Goal: Information Seeking & Learning: Learn about a topic

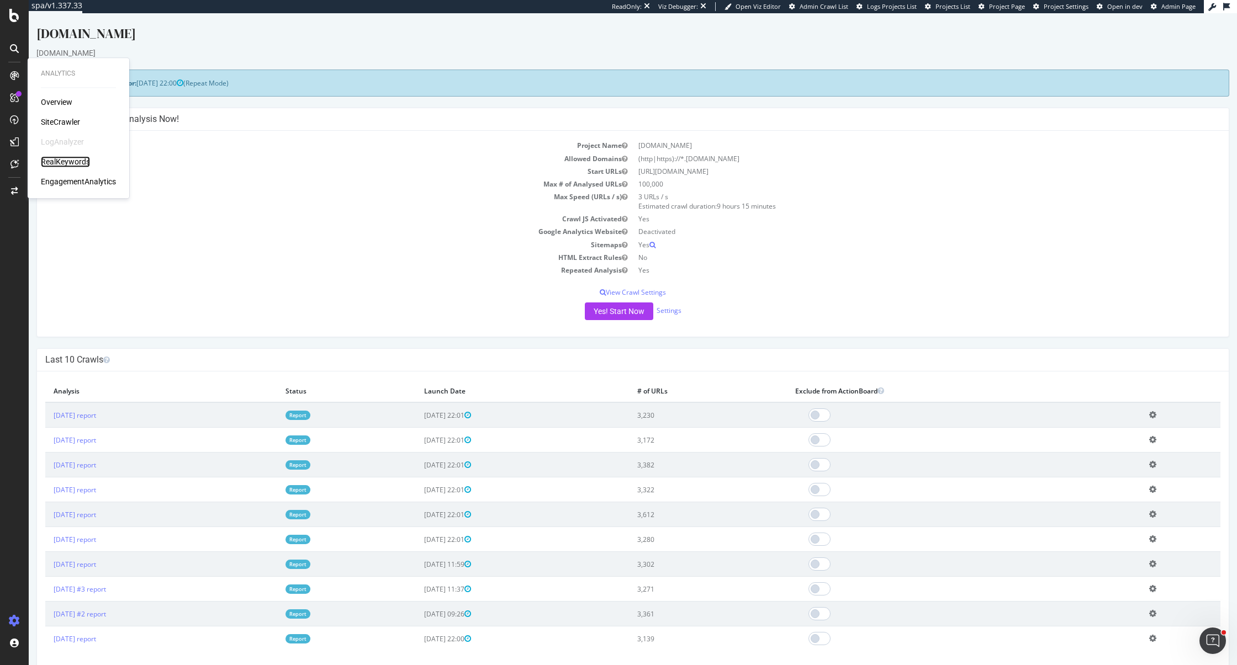
click at [71, 158] on div "RealKeywords" at bounding box center [65, 161] width 49 height 11
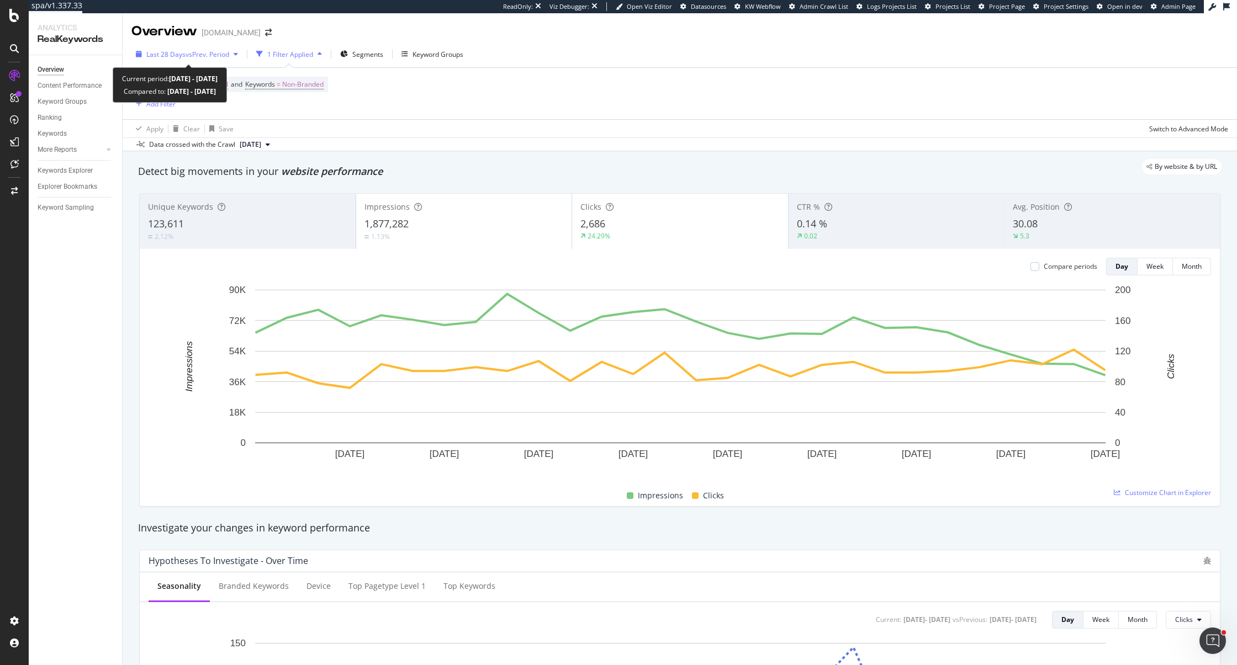
click at [193, 54] on span "vs Prev. Period" at bounding box center [208, 54] width 44 height 9
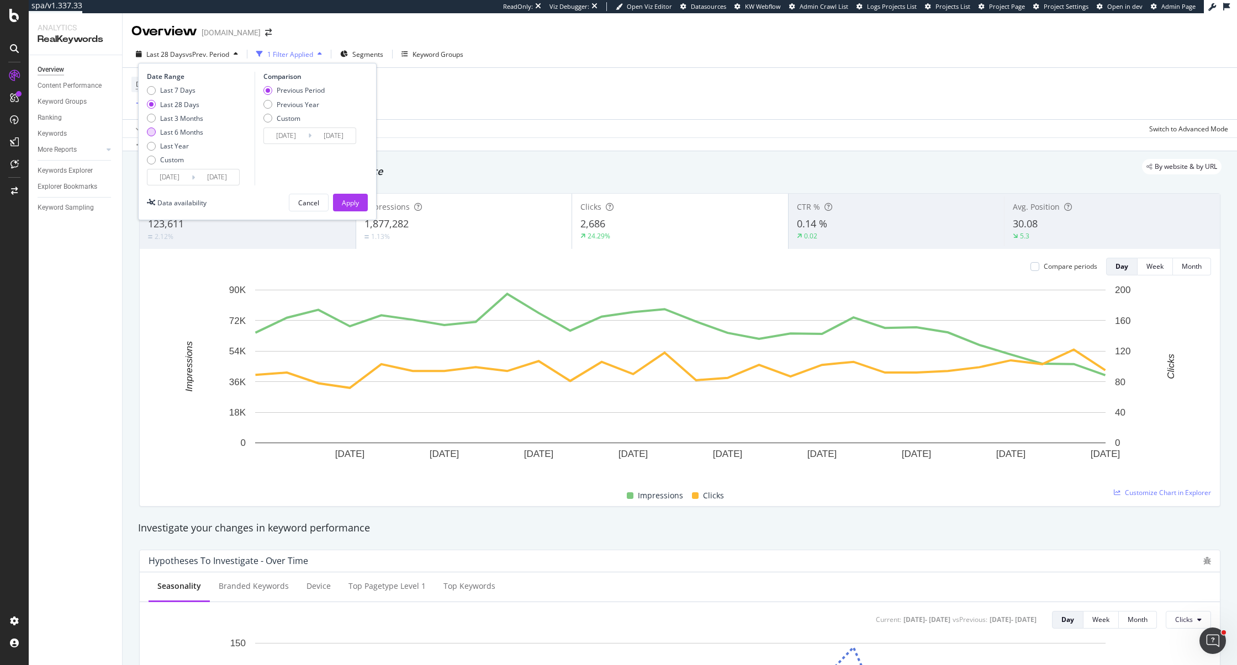
click at [188, 130] on div "Last 6 Months" at bounding box center [181, 132] width 43 height 9
type input "[DATE]"
click at [285, 103] on div "Previous Year" at bounding box center [298, 104] width 43 height 9
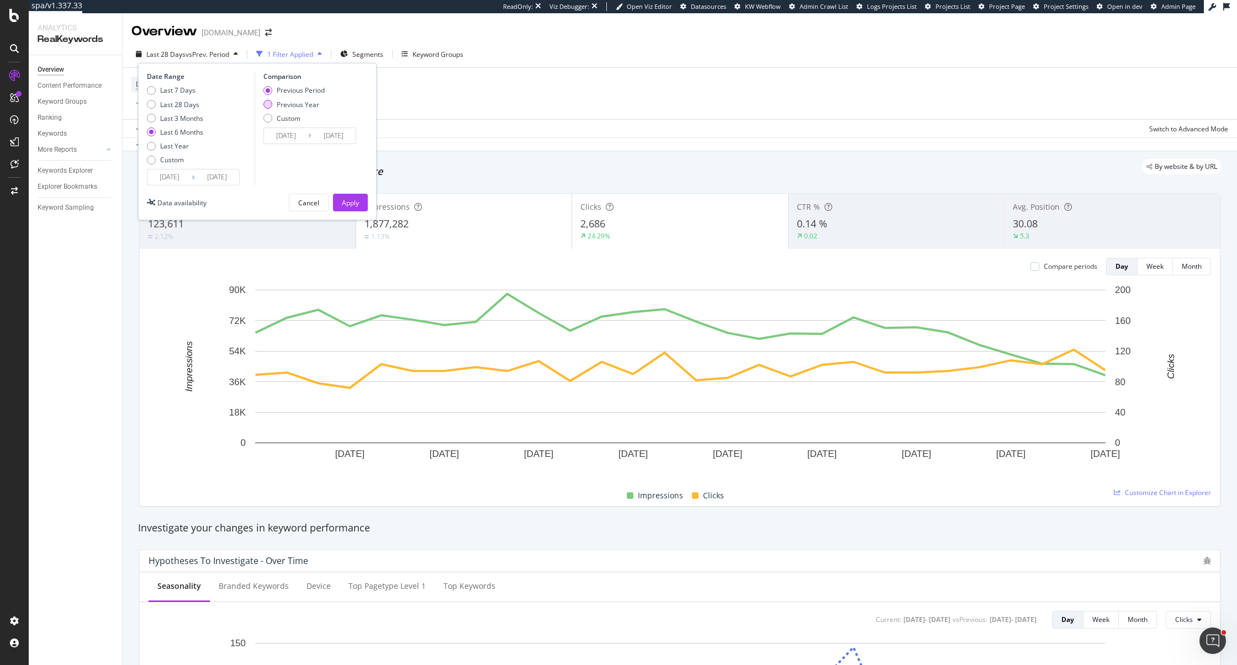
type input "[DATE]"
click at [359, 204] on button "Apply" at bounding box center [350, 203] width 35 height 18
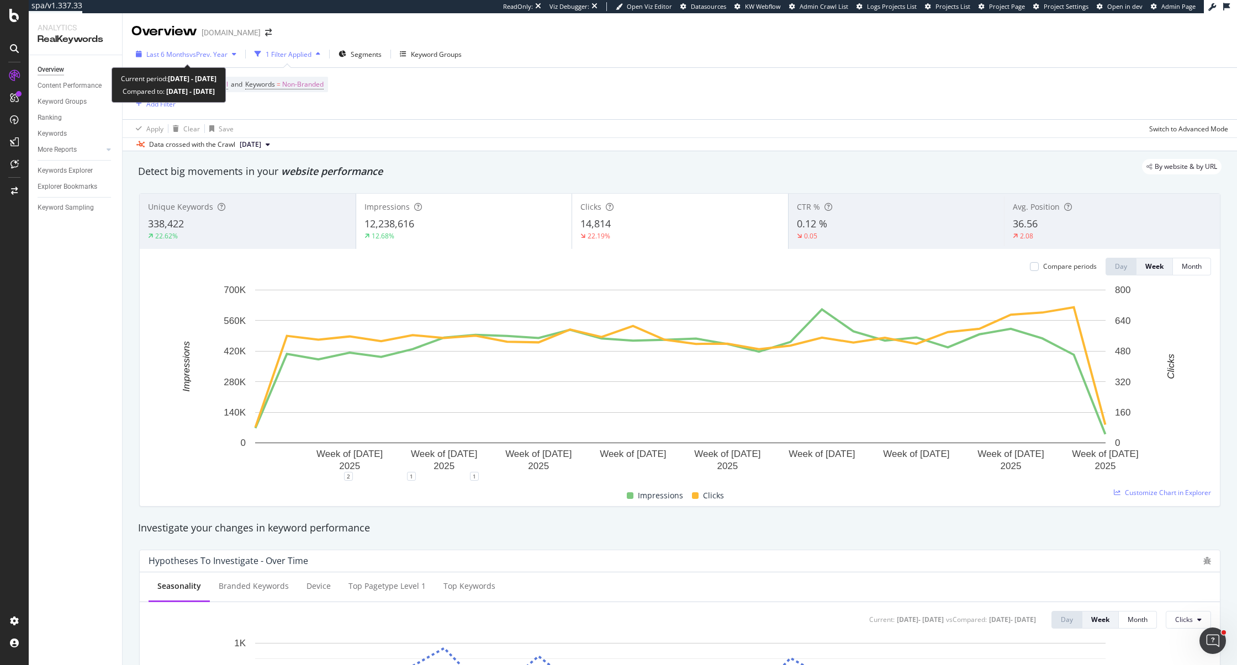
click at [188, 56] on span "Last 6 Months" at bounding box center [167, 54] width 43 height 9
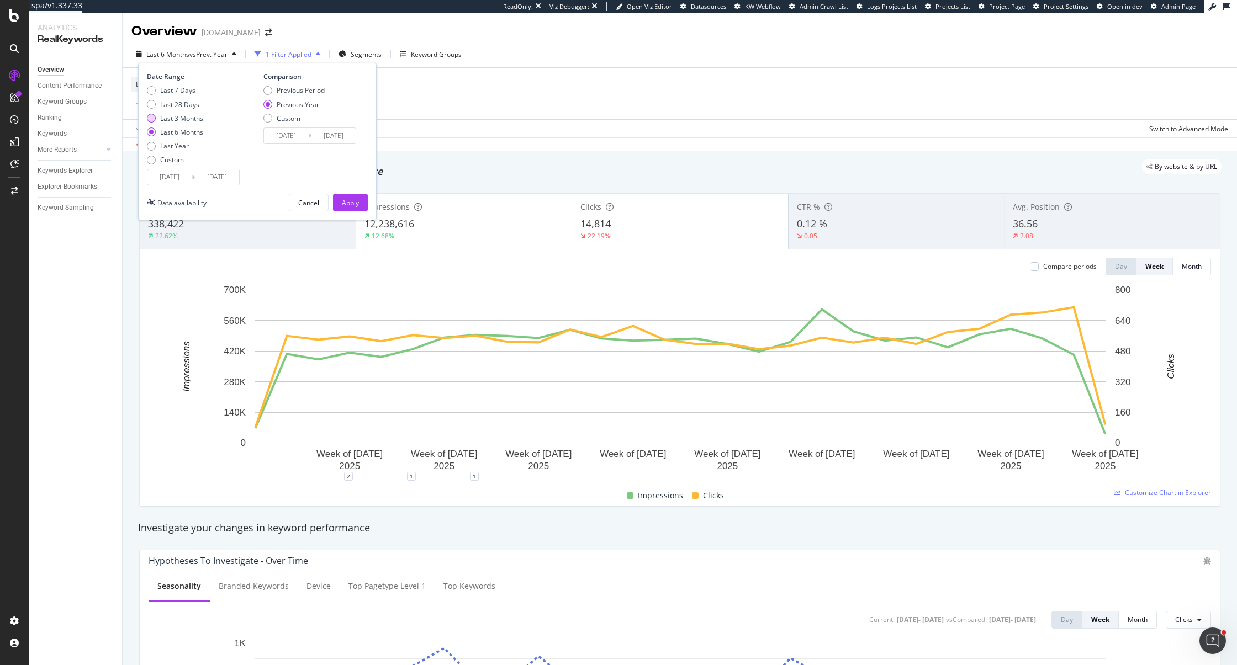
click at [185, 119] on div "Last 3 Months" at bounding box center [181, 118] width 43 height 9
type input "[DATE]"
click at [264, 92] on div "Previous Period" at bounding box center [267, 90] width 9 height 9
type input "[DATE]"
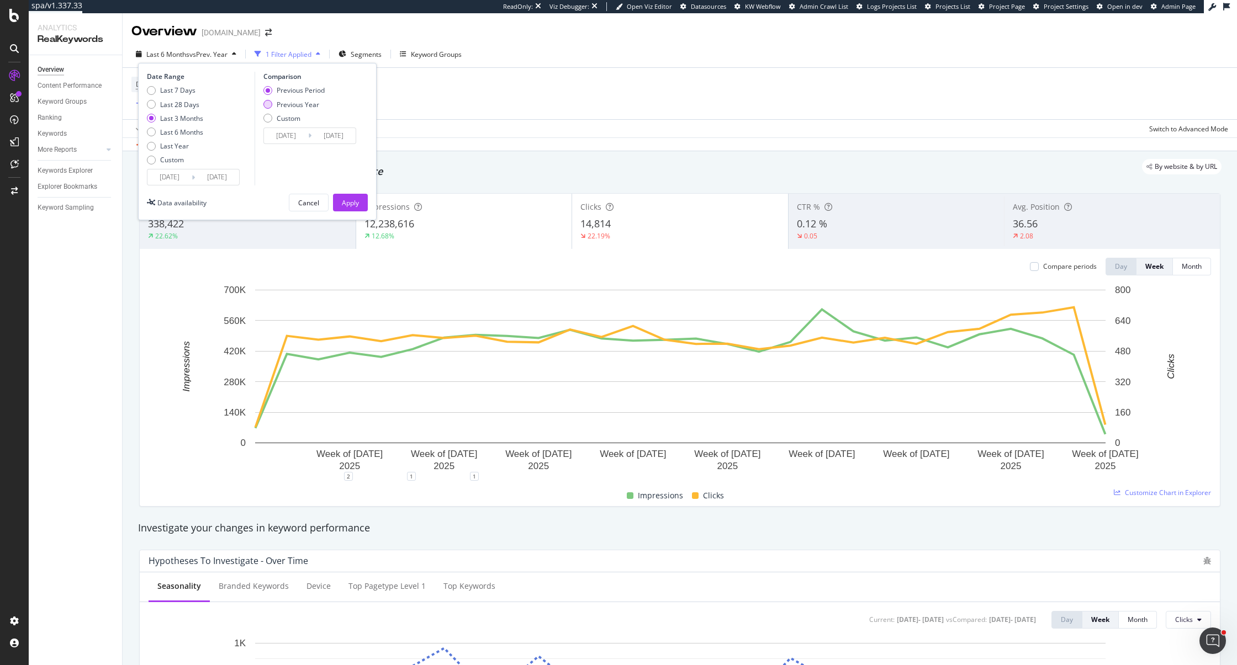
click at [272, 104] on div "Previous Year" at bounding box center [293, 104] width 61 height 9
type input "[DATE]"
click at [360, 204] on button "Apply" at bounding box center [350, 203] width 35 height 18
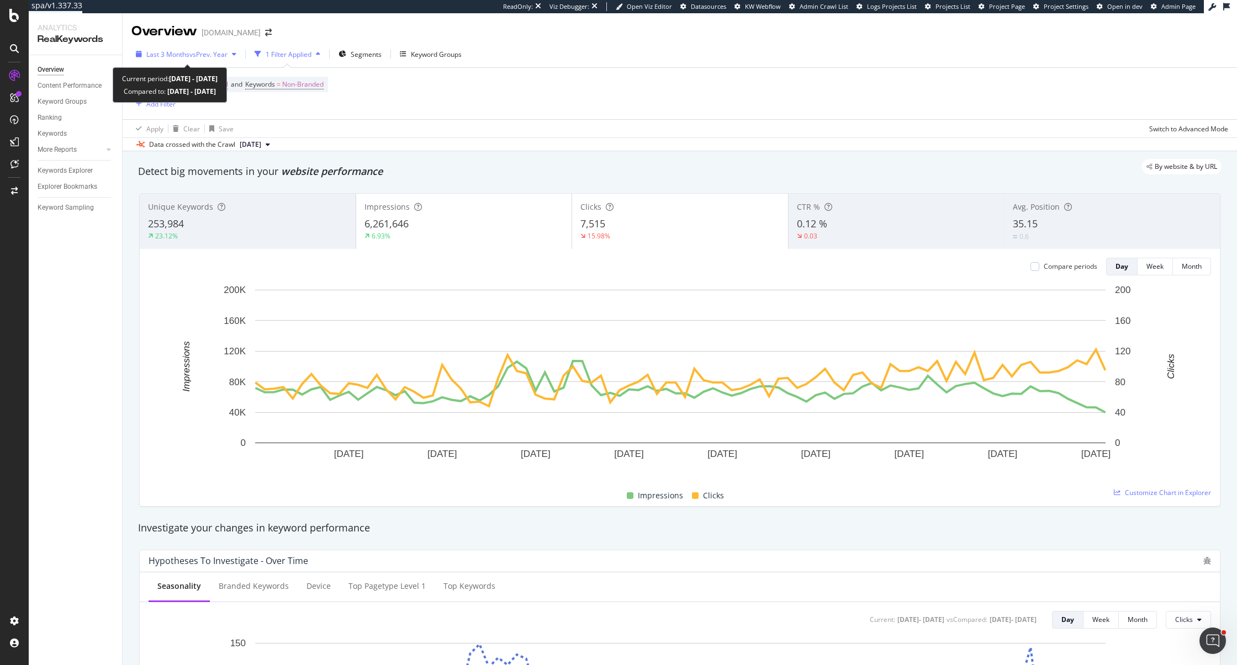
click at [210, 62] on button "Last 3 Months vs Prev. Year" at bounding box center [185, 54] width 109 height 18
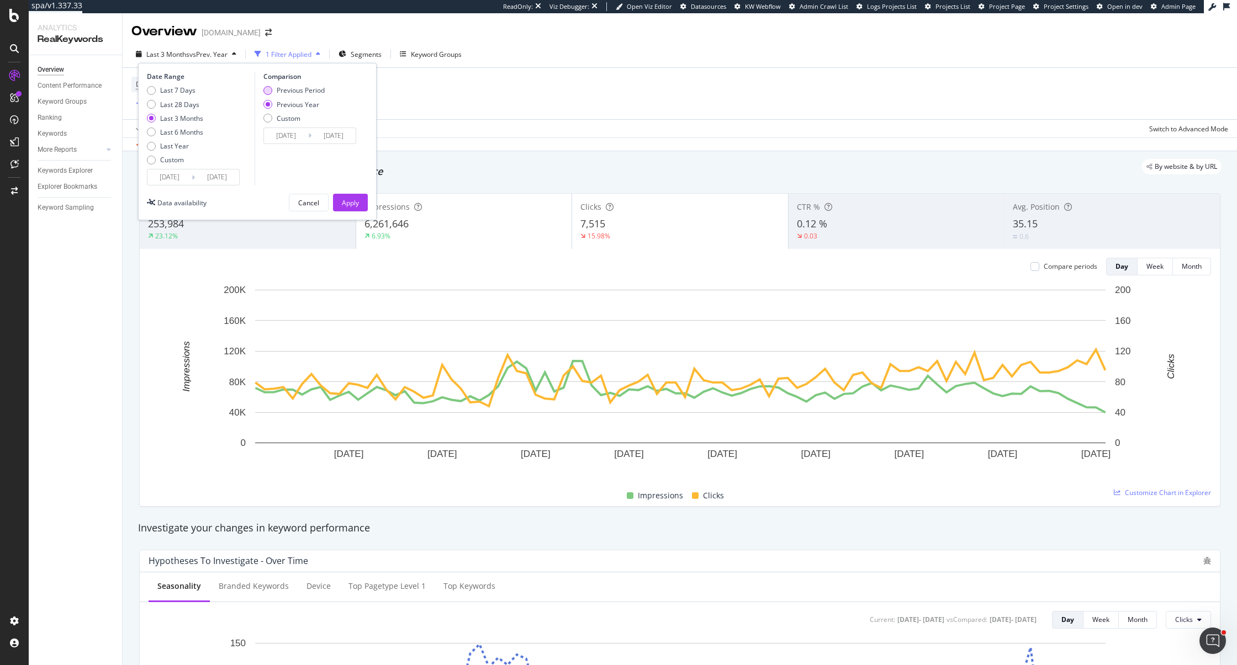
click at [269, 89] on div "Previous Period" at bounding box center [267, 90] width 9 height 9
type input "[DATE]"
click at [348, 198] on div "Apply" at bounding box center [350, 202] width 17 height 9
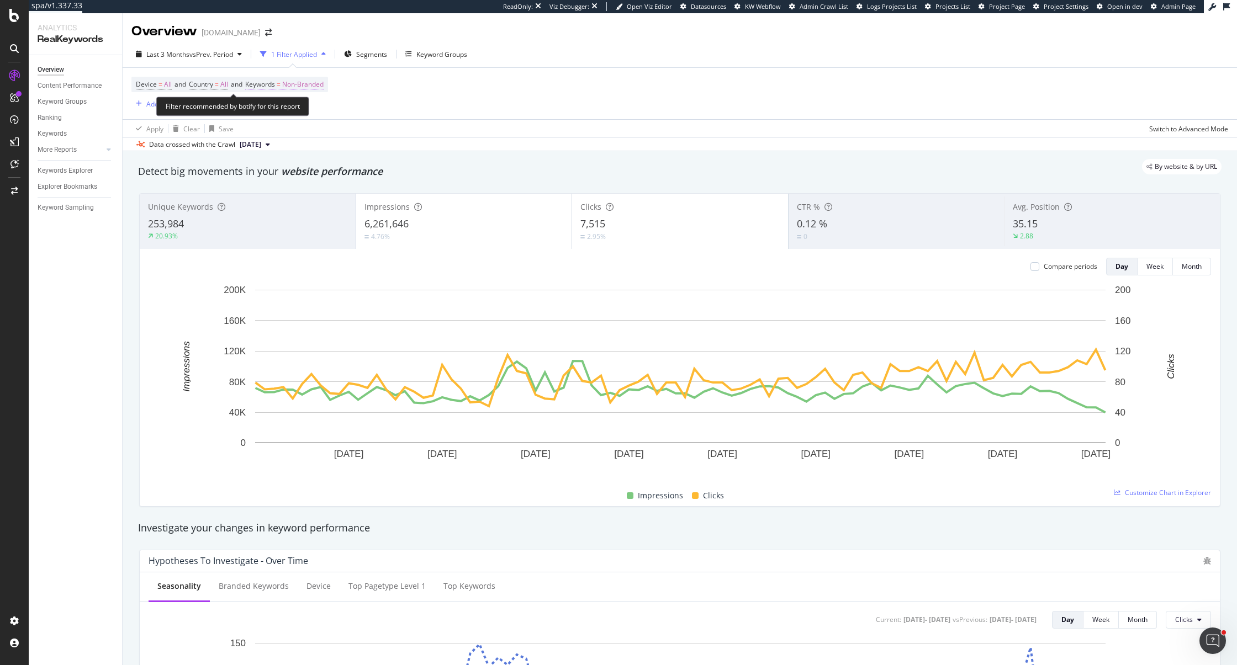
click at [321, 87] on span "Non-Branded" at bounding box center [302, 84] width 41 height 15
click at [303, 109] on span "Non-Branded" at bounding box center [285, 109] width 46 height 9
click at [287, 192] on span "All" at bounding box center [327, 196] width 113 height 10
click at [372, 131] on div "Apply" at bounding box center [374, 133] width 17 height 9
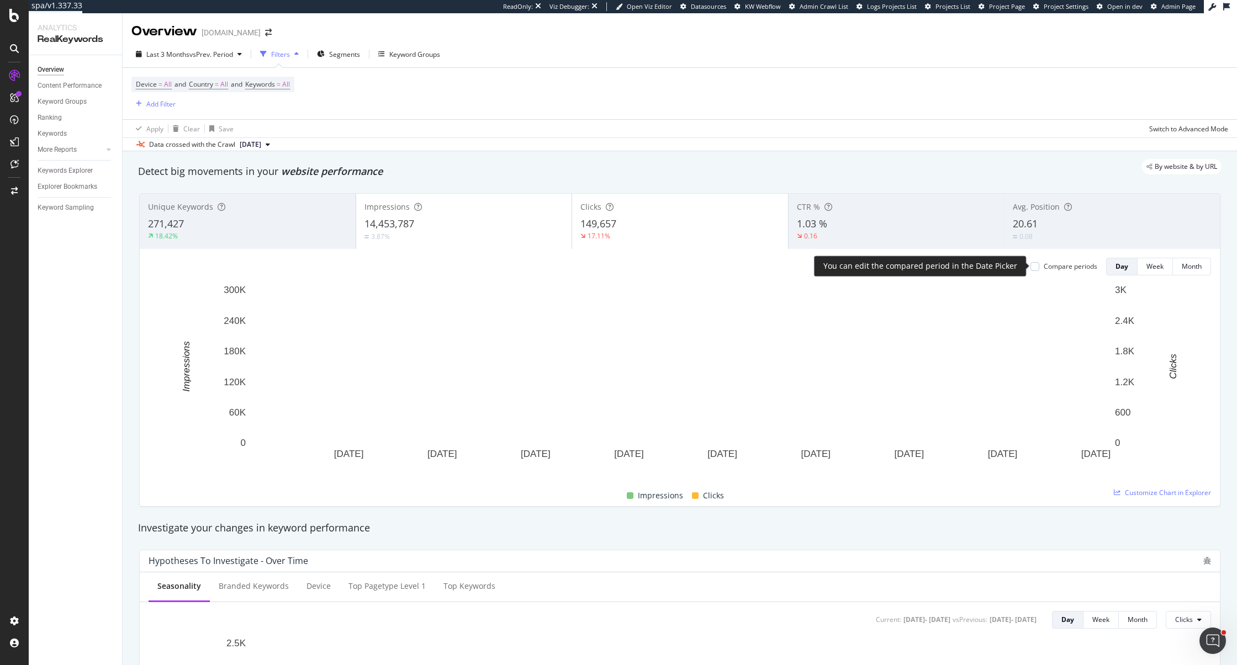
click at [1040, 269] on div "Compare periods" at bounding box center [1063, 266] width 67 height 9
click at [1036, 268] on div at bounding box center [1034, 266] width 9 height 9
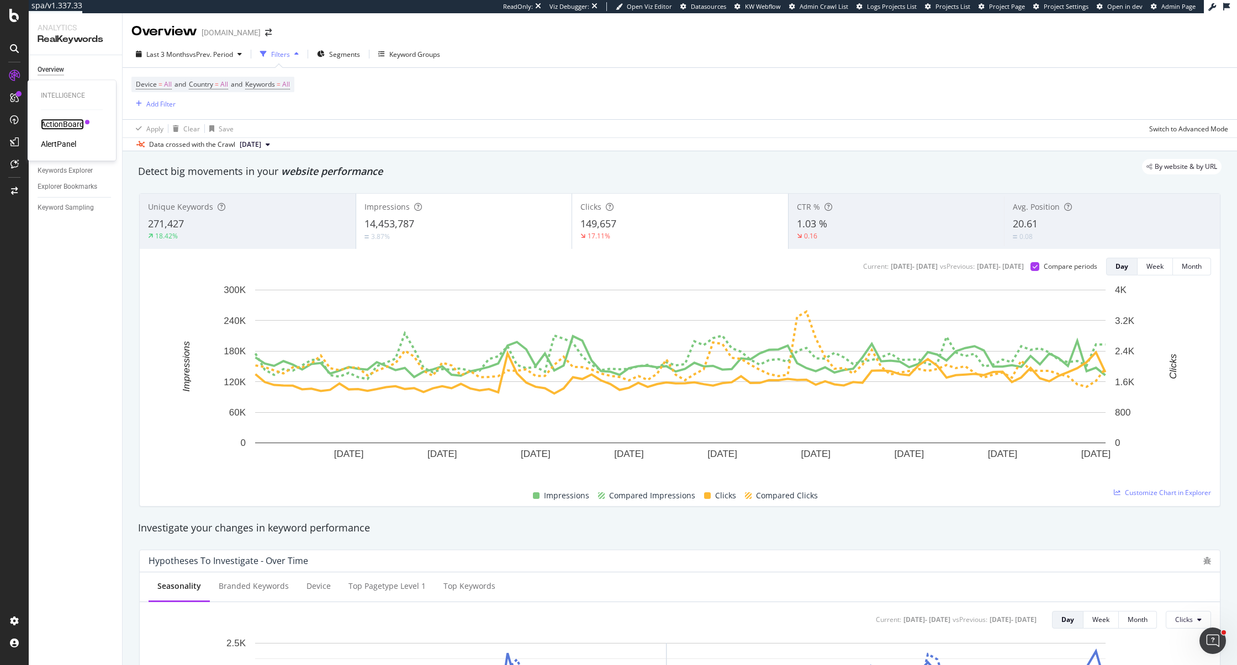
click at [51, 124] on div "ActionBoard" at bounding box center [62, 124] width 43 height 11
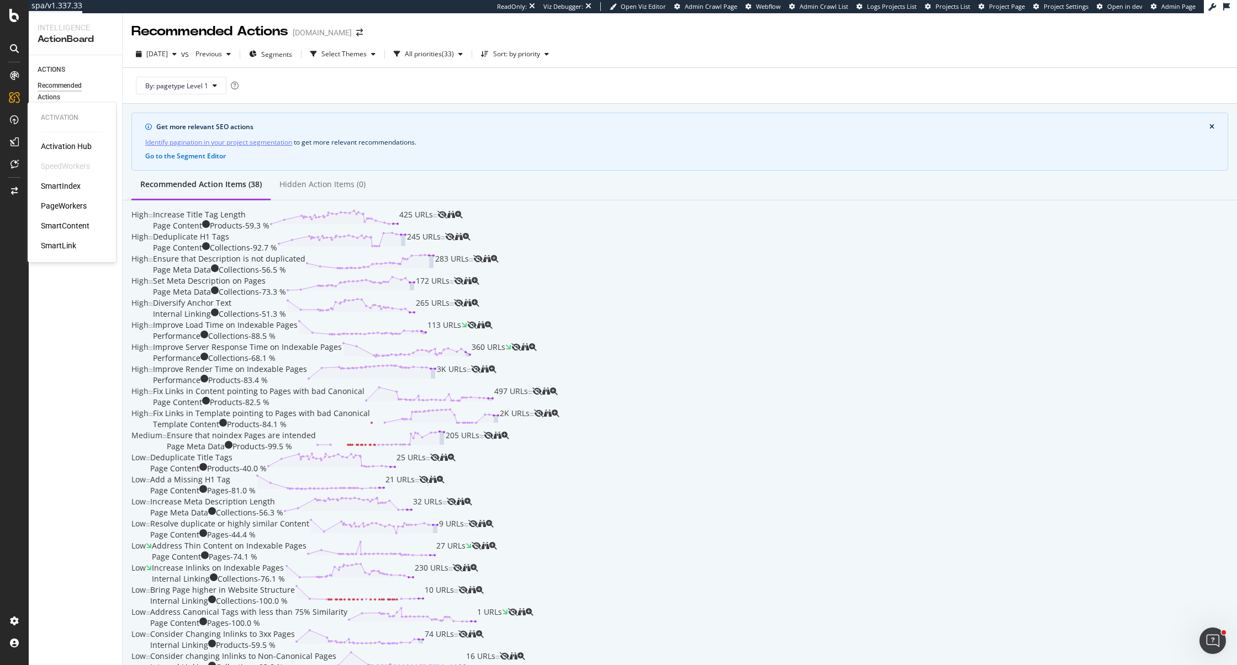
click at [62, 213] on div "Activation Hub SpeedWorkers SmartIndex PageWorkers SmartContent SmartLink" at bounding box center [72, 196] width 62 height 110
click at [62, 208] on div "PageWorkers" at bounding box center [64, 205] width 46 height 11
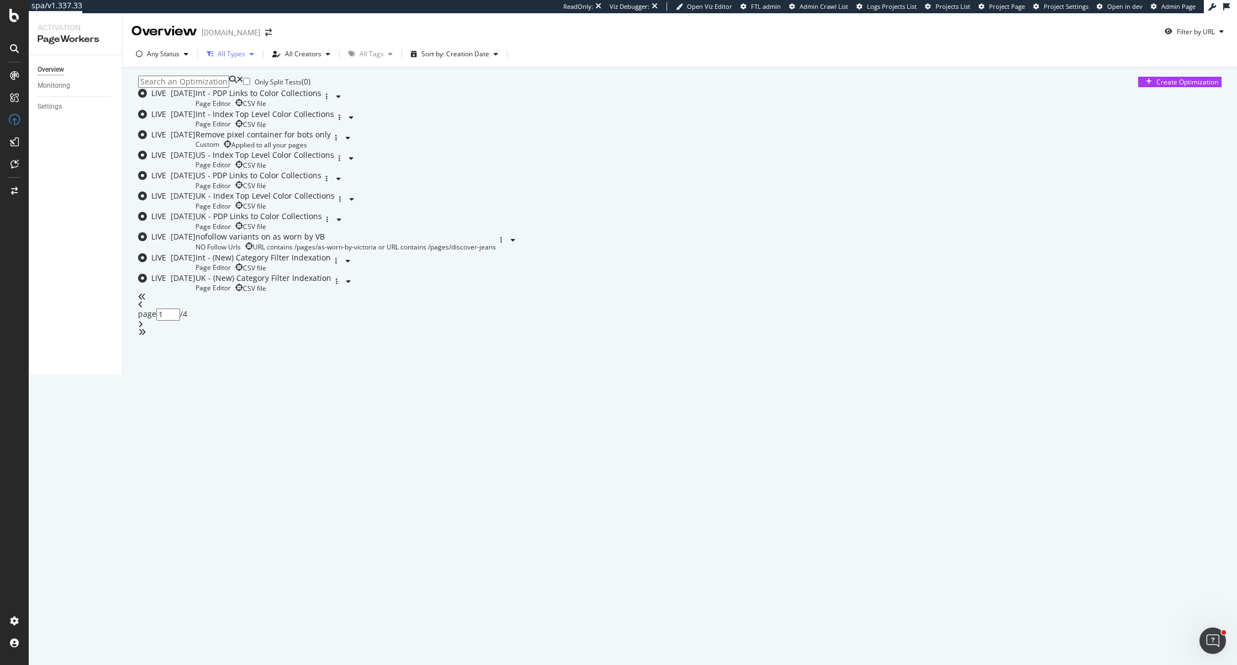
click at [243, 57] on div "All Types" at bounding box center [232, 54] width 28 height 7
click at [160, 60] on div "Any Status" at bounding box center [161, 54] width 61 height 17
click at [415, 107] on div "Only Split Tests ( 0 ) Create Optimization LIVE [DATE] Int - PDP Links to Color…" at bounding box center [679, 206] width 1083 height 261
click at [300, 51] on div "All Creators" at bounding box center [303, 54] width 36 height 7
click at [649, 82] on div "Only Split Tests ( 0 ) Create Optimization" at bounding box center [679, 82] width 1083 height 12
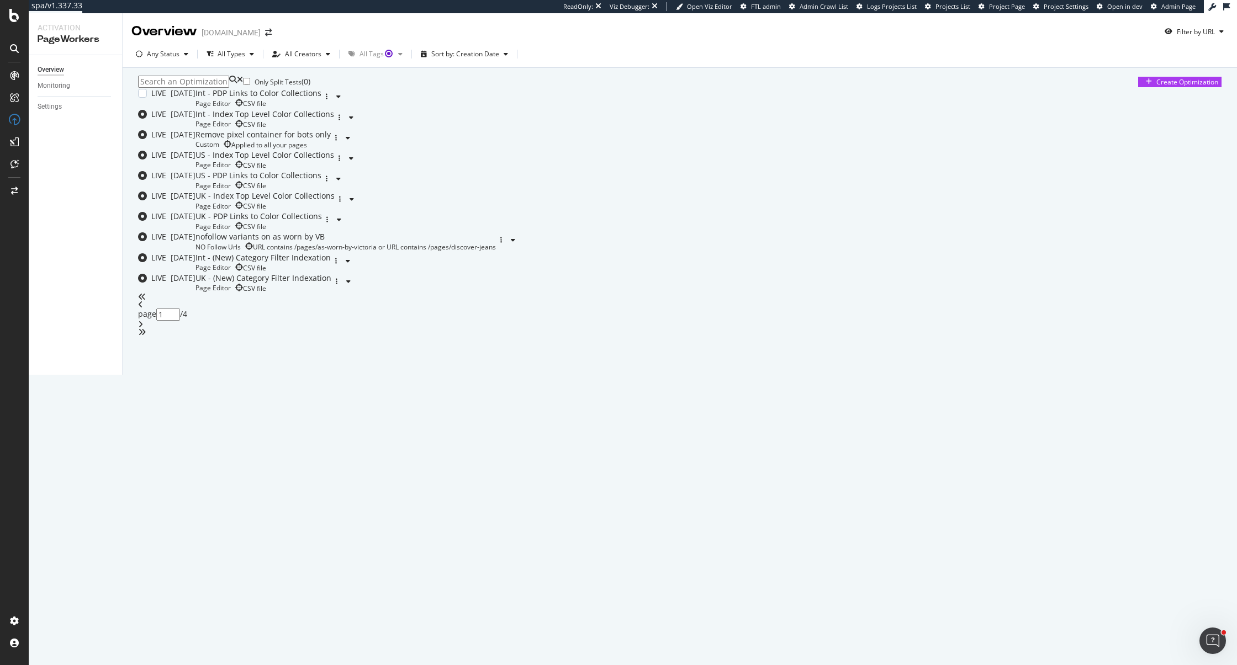
click at [321, 99] on div "Int - PDP Links to Color Collections" at bounding box center [258, 93] width 126 height 11
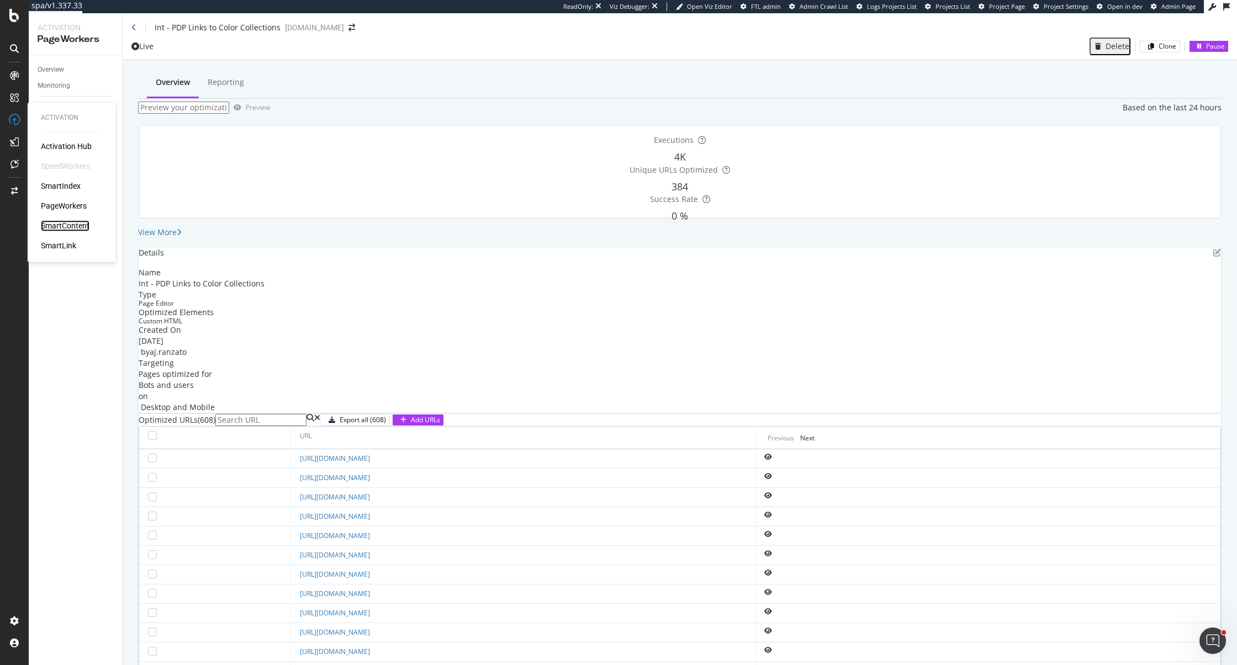
click at [85, 228] on div "SmartContent" at bounding box center [65, 225] width 49 height 11
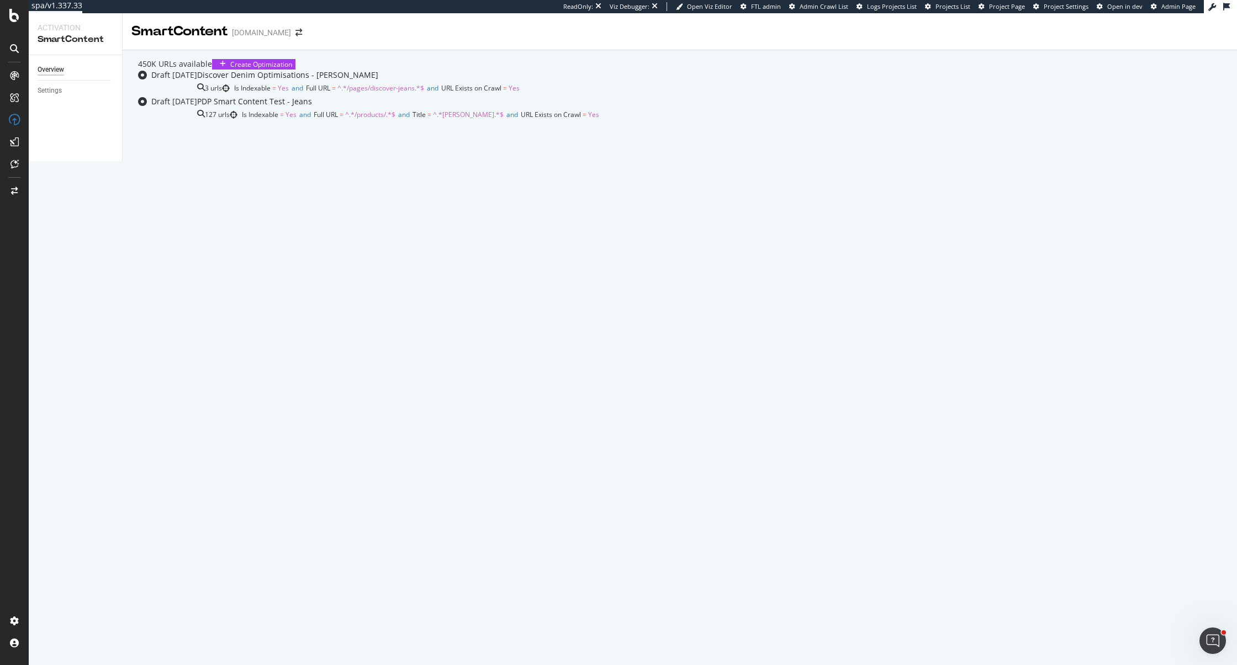
click at [393, 93] on span "^.*/pages/discover-jeans.*$" at bounding box center [380, 87] width 87 height 9
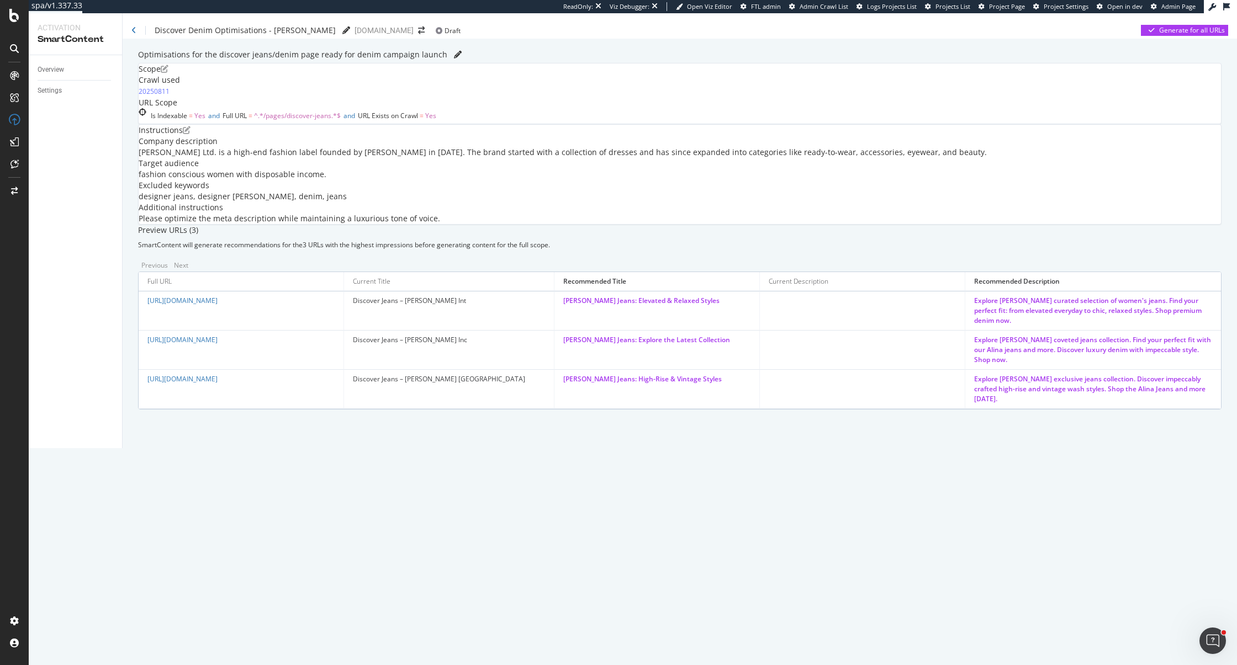
click at [190, 134] on icon "edit" at bounding box center [187, 130] width 8 height 8
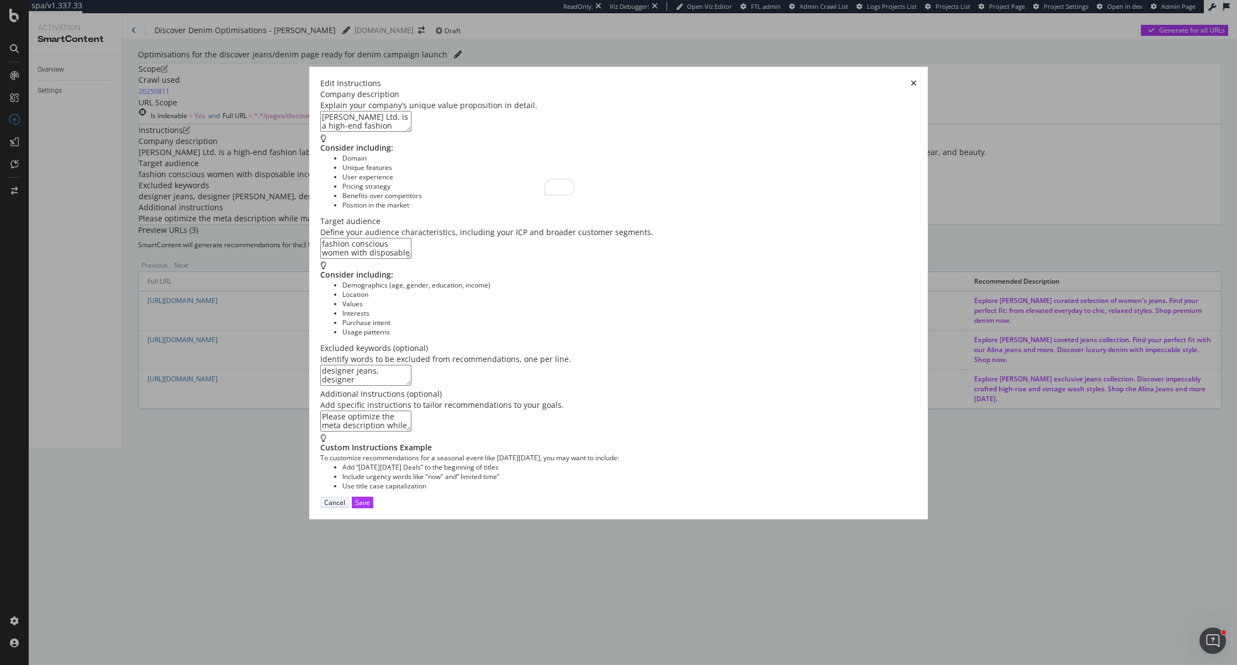
click at [345, 507] on div "Cancel" at bounding box center [334, 502] width 21 height 9
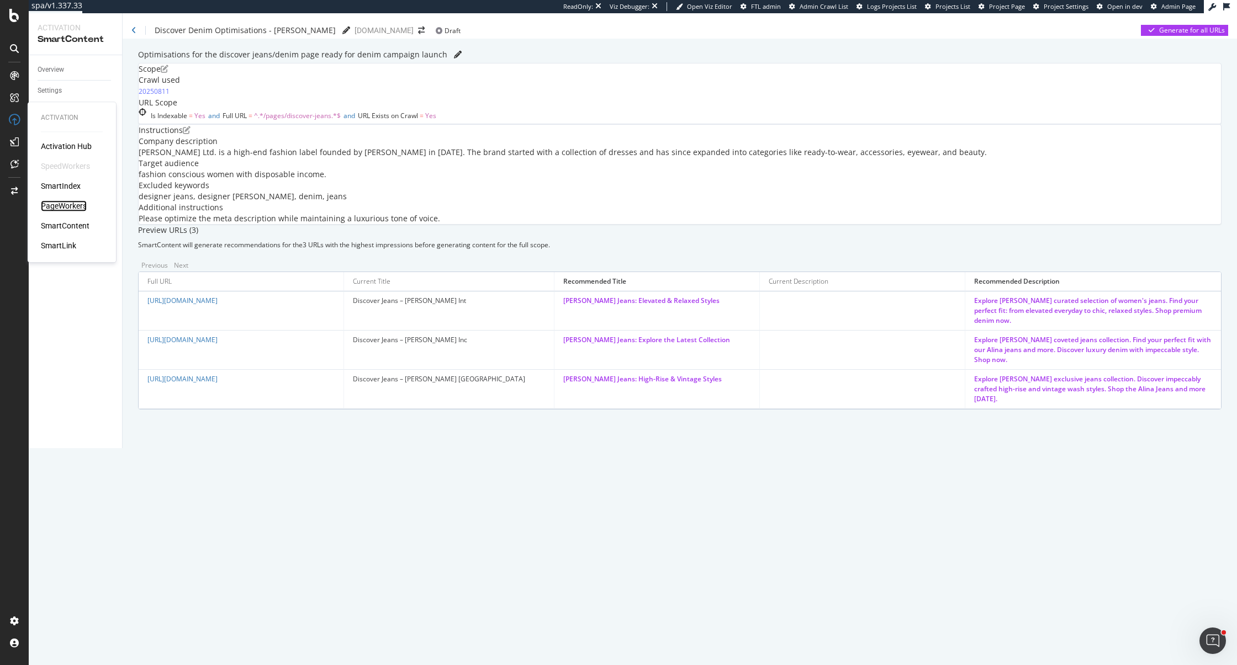
click at [80, 207] on div "PageWorkers" at bounding box center [64, 205] width 46 height 11
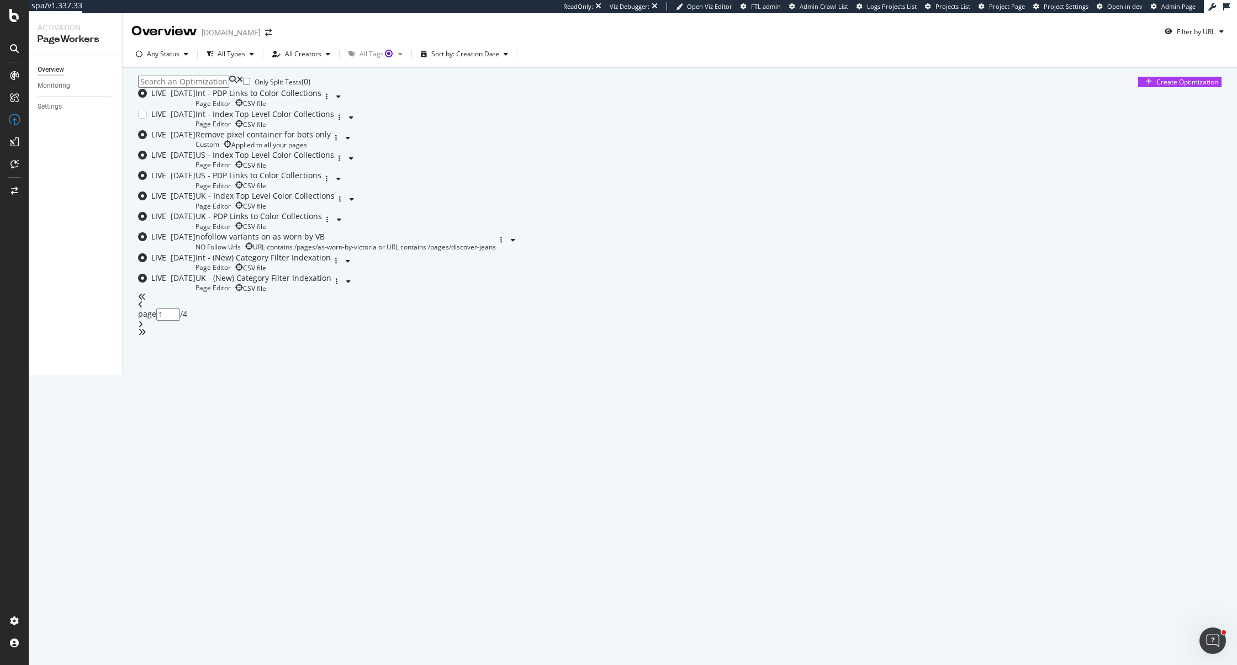
click at [321, 99] on div "Int - PDP Links to Color Collections" at bounding box center [258, 93] width 126 height 11
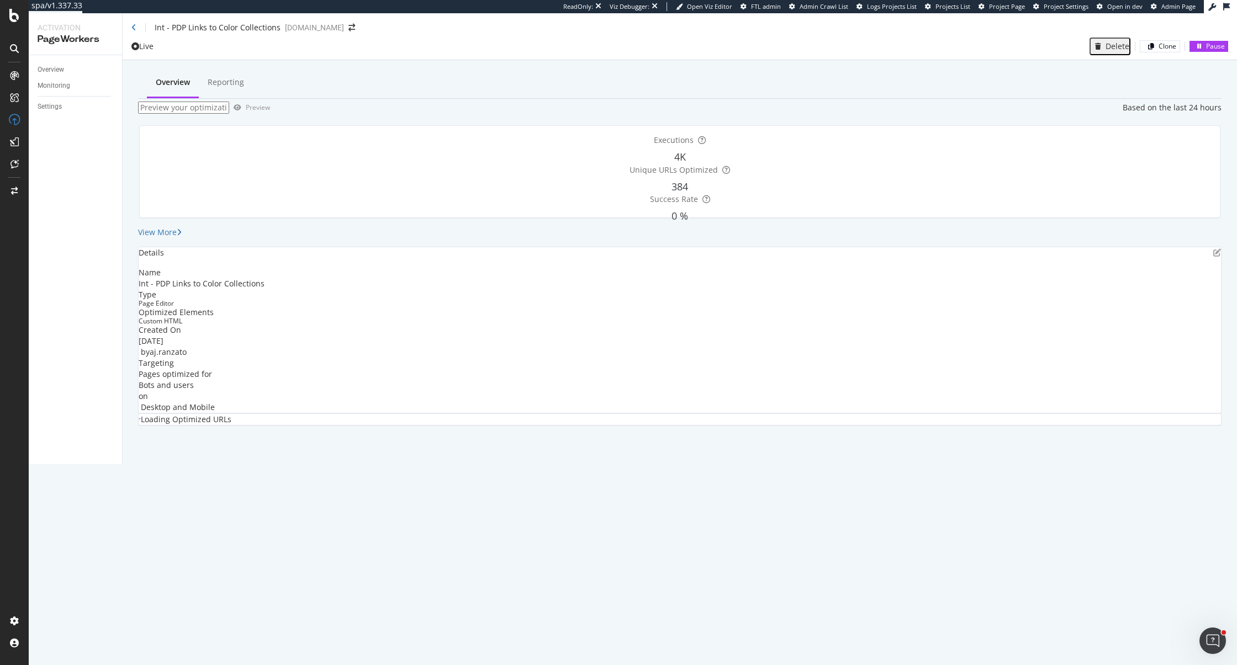
click at [349, 137] on div "Executions 4K Unique URLs Optimized 384 Success Rate 0 %" at bounding box center [680, 172] width 1094 height 110
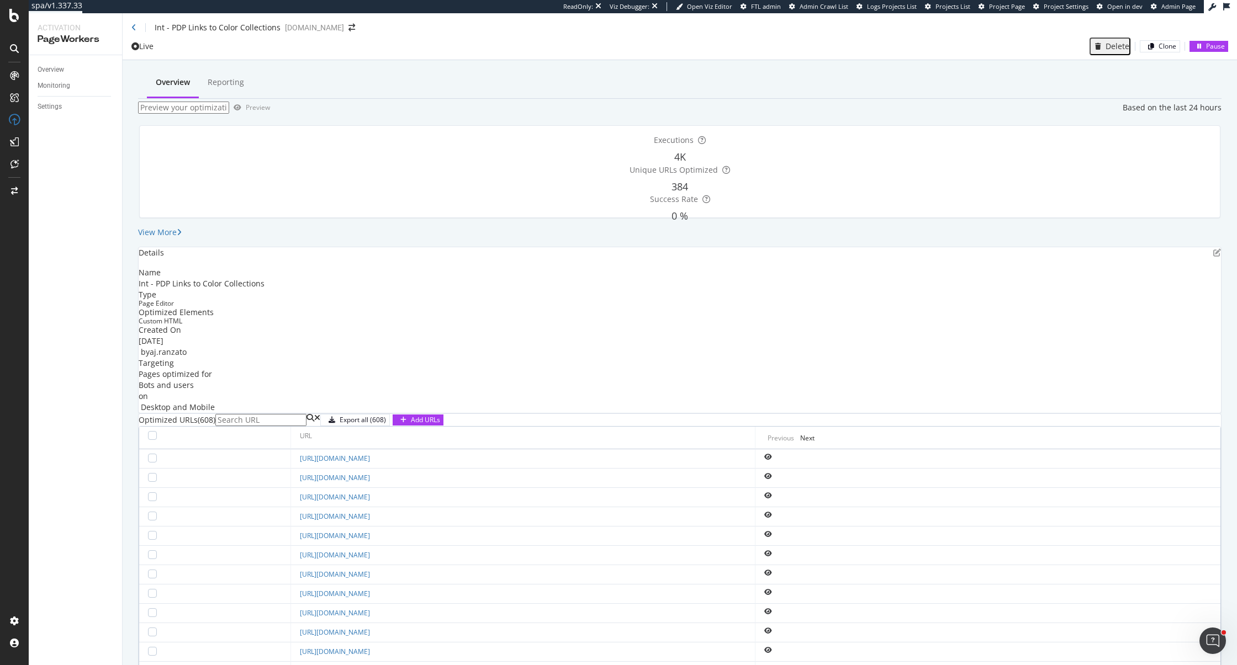
click at [772, 461] on icon "eye" at bounding box center [768, 457] width 8 height 7
click at [772, 480] on icon "eye" at bounding box center [768, 476] width 8 height 7
